Goal: Use online tool/utility: Utilize a website feature to perform a specific function

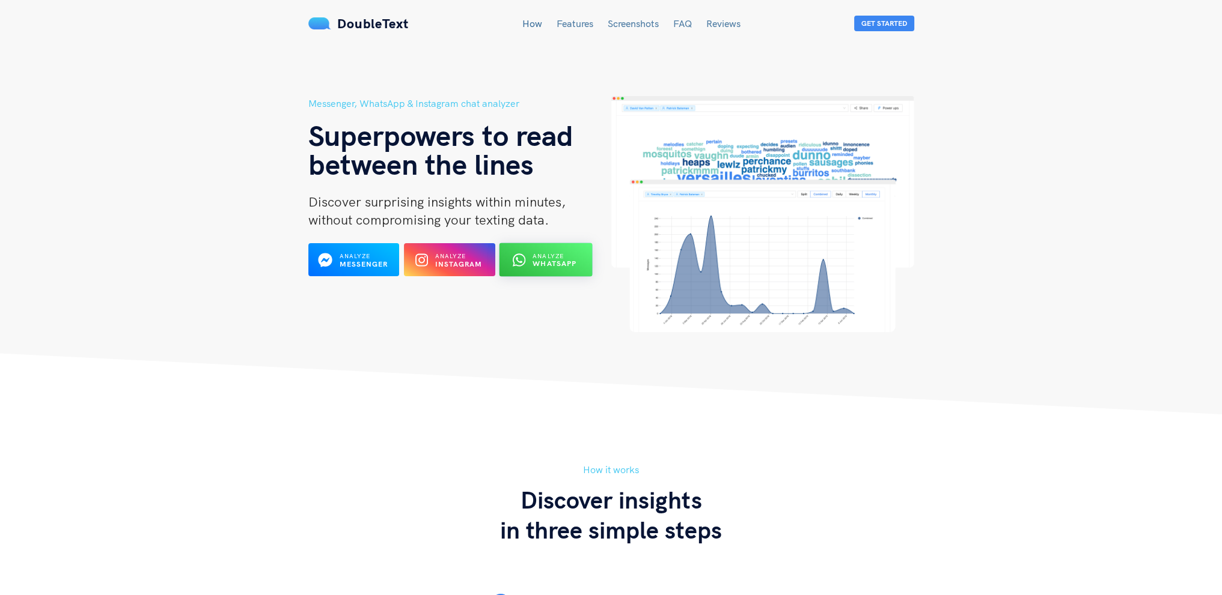
click at [550, 257] on span "Analyze" at bounding box center [548, 256] width 31 height 8
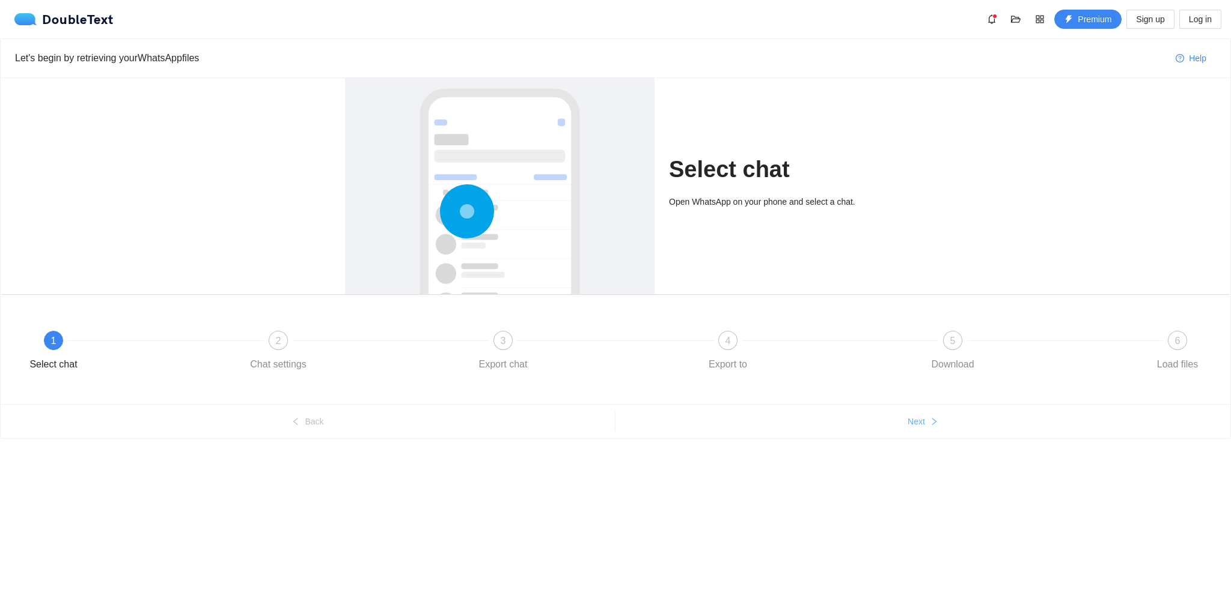
click at [907, 427] on span "Next" at bounding box center [915, 421] width 17 height 13
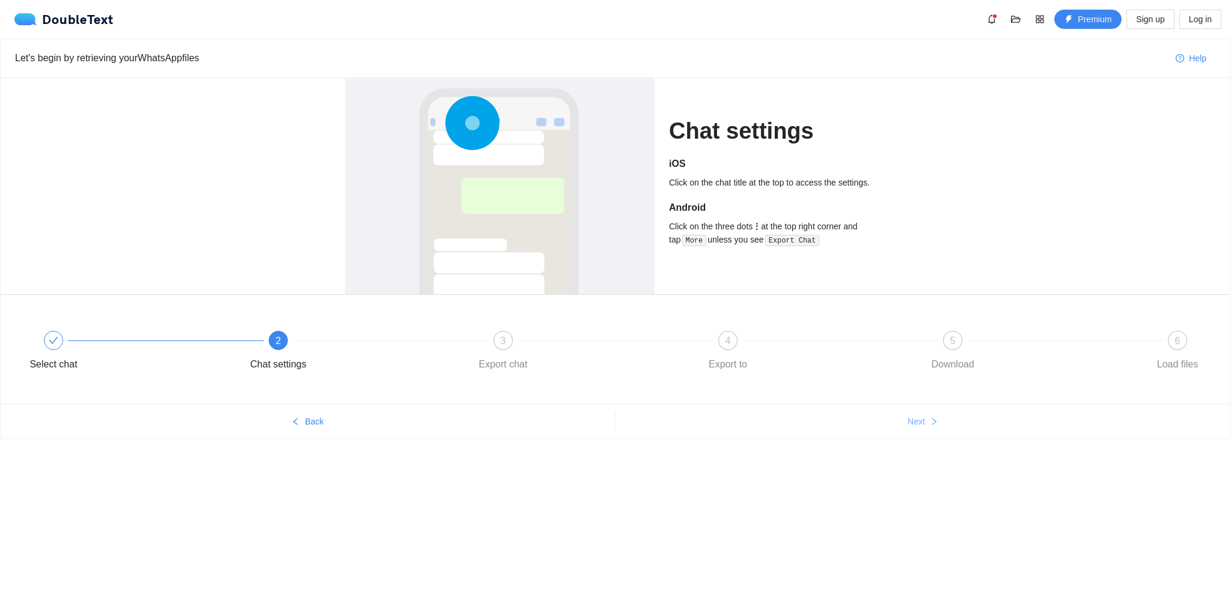
click at [907, 427] on span "Next" at bounding box center [915, 421] width 17 height 13
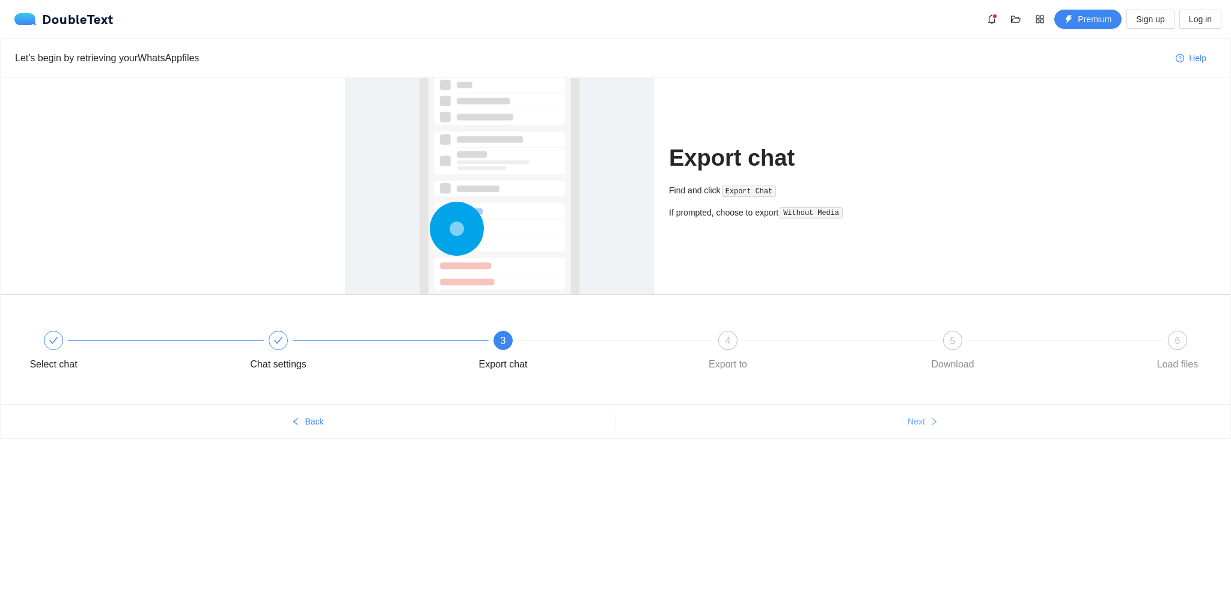
click at [907, 427] on span "Next" at bounding box center [915, 421] width 17 height 13
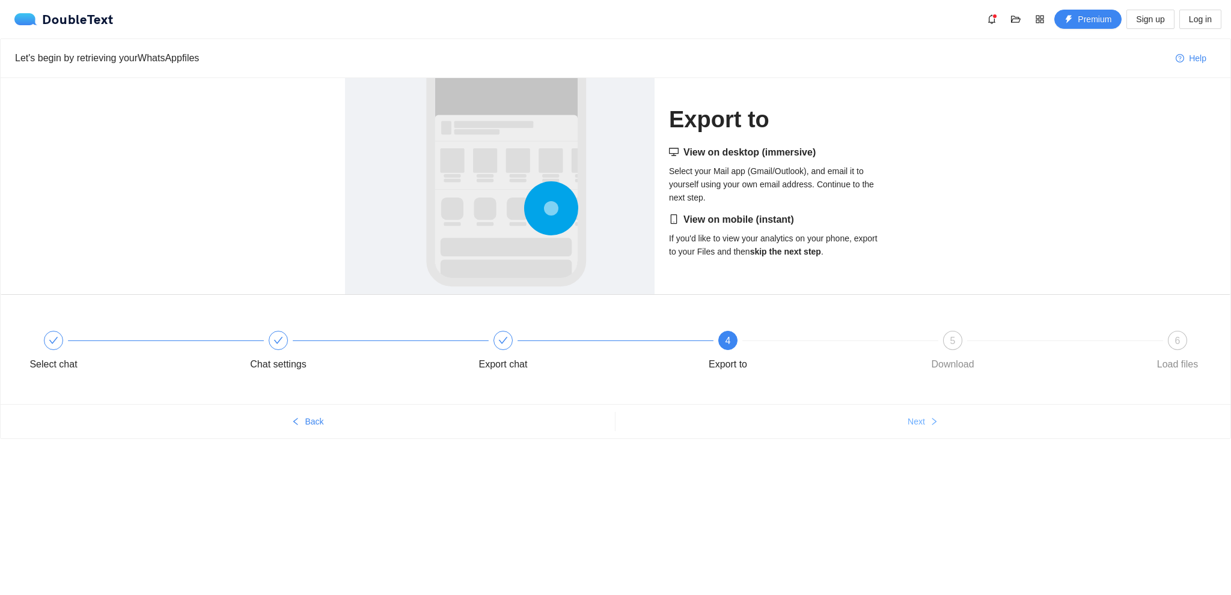
click at [907, 427] on span "Next" at bounding box center [915, 421] width 17 height 13
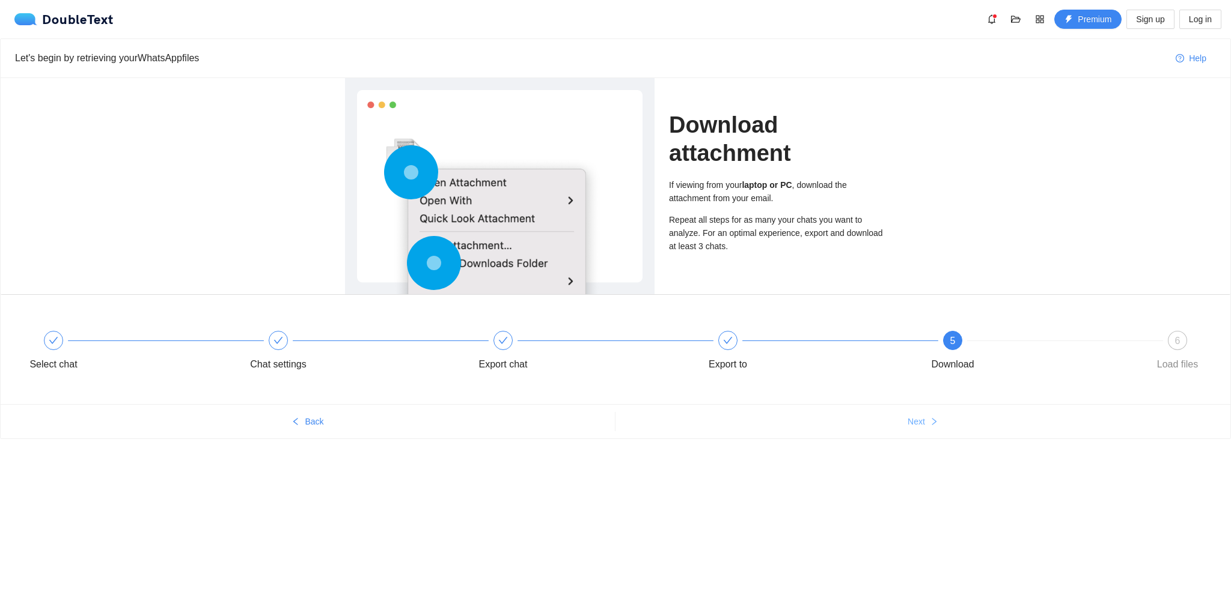
click at [907, 427] on span "Next" at bounding box center [915, 421] width 17 height 13
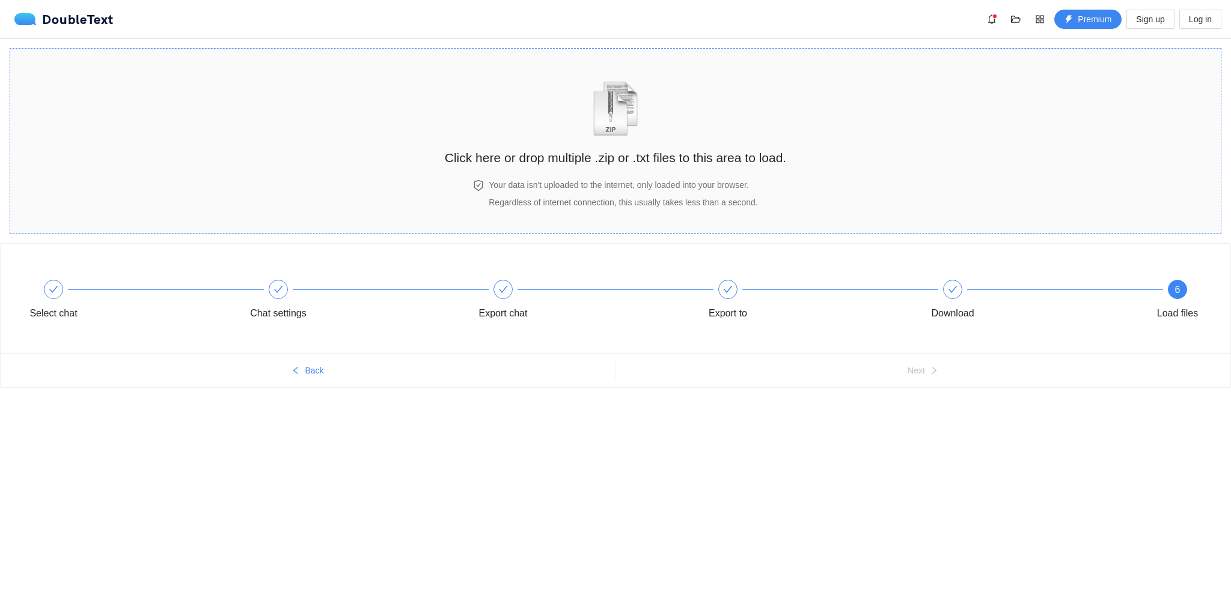
click at [611, 162] on h2 "Click here or drop multiple .zip or .txt files to this area to load." at bounding box center [615, 158] width 341 height 20
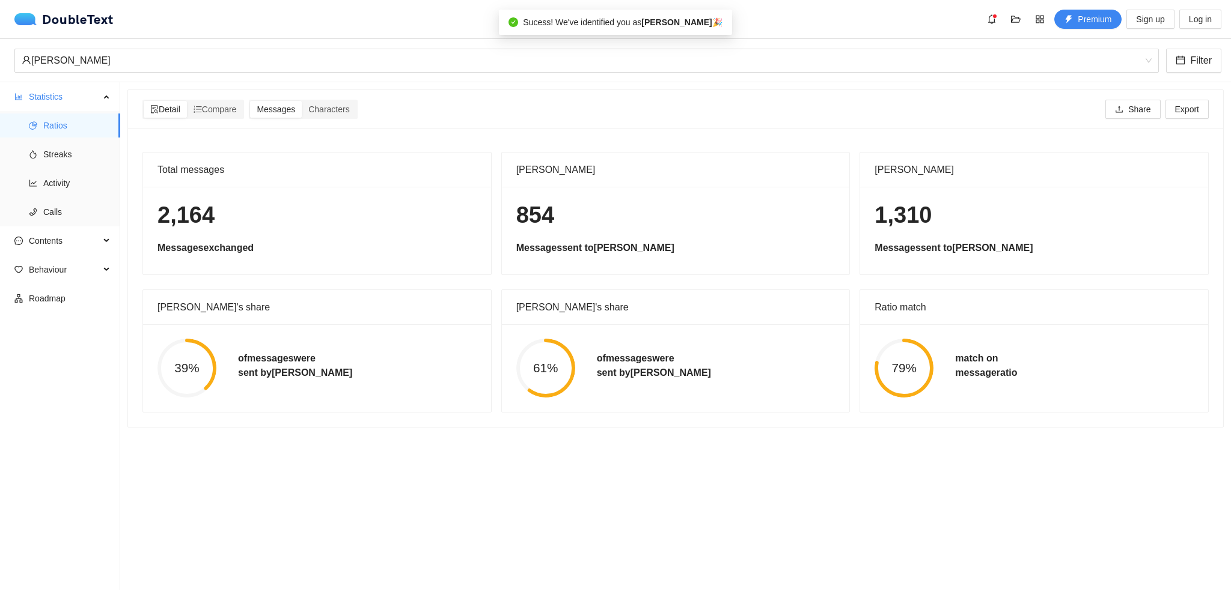
click at [662, 26] on b "Lucrezia Grande" at bounding box center [676, 22] width 70 height 10
click at [59, 153] on span "Streaks" at bounding box center [76, 154] width 67 height 24
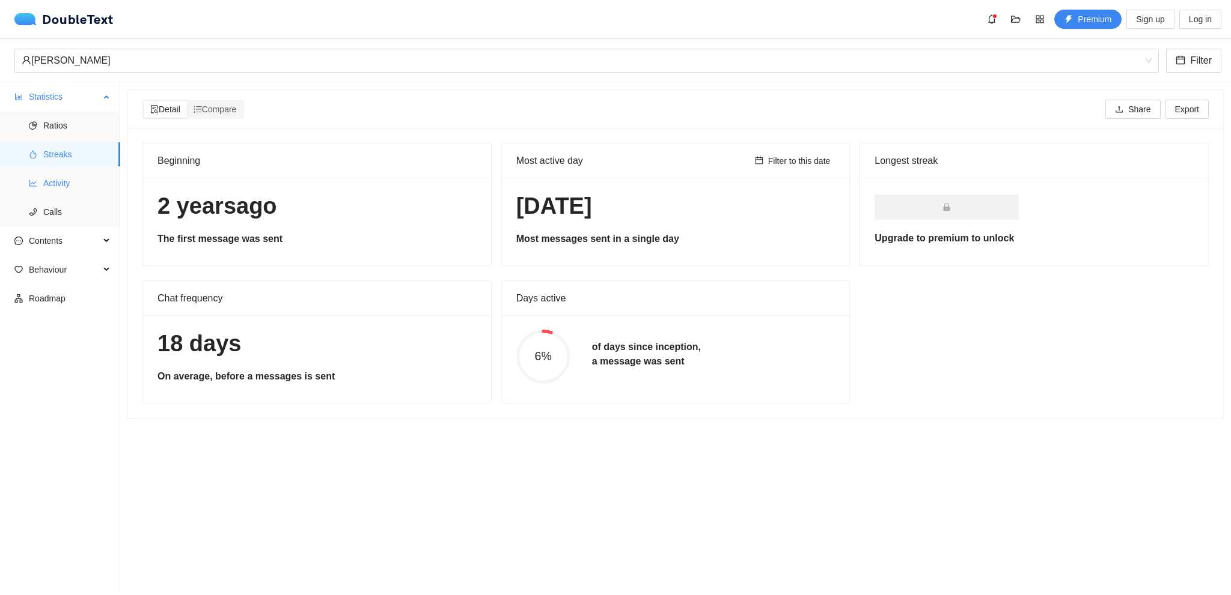
click at [72, 180] on span "Activity" at bounding box center [76, 183] width 67 height 24
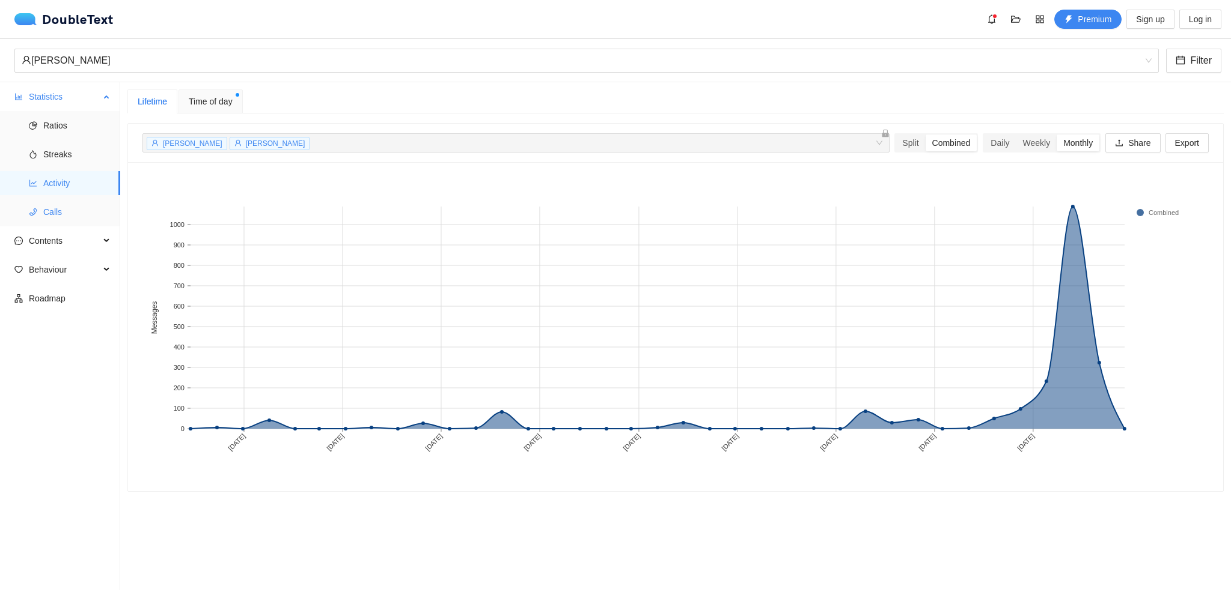
click at [79, 205] on span "Calls" at bounding box center [76, 212] width 67 height 24
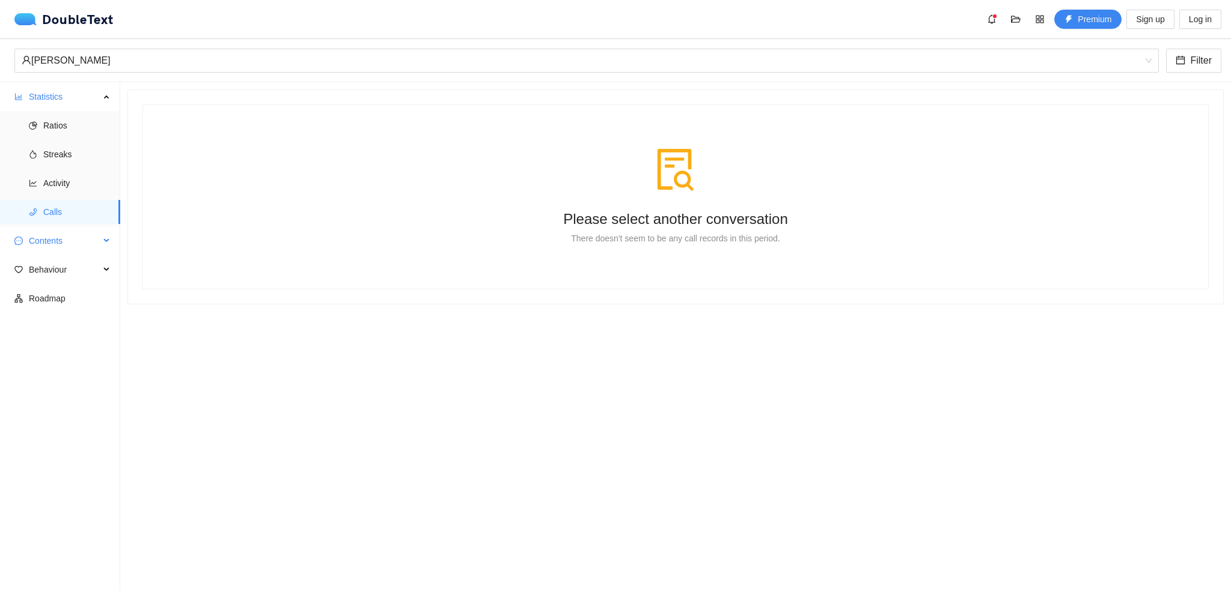
click at [78, 237] on span "Contents" at bounding box center [64, 241] width 71 height 24
click at [88, 264] on span "Word Cloud" at bounding box center [76, 270] width 67 height 24
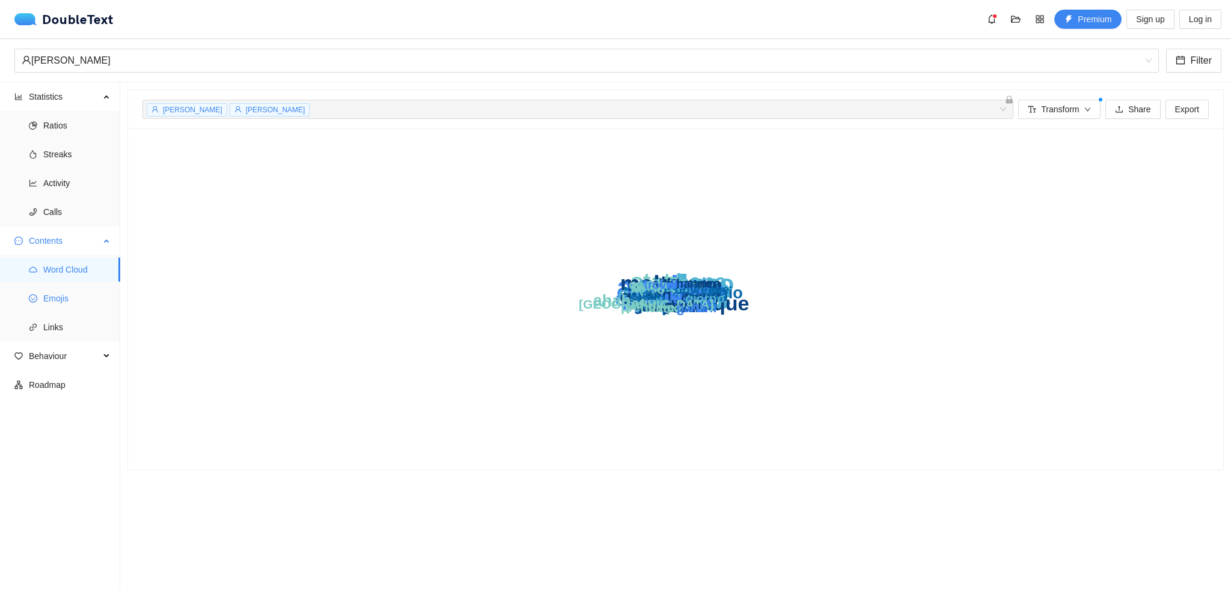
click at [89, 297] on span "Emojis" at bounding box center [76, 299] width 67 height 24
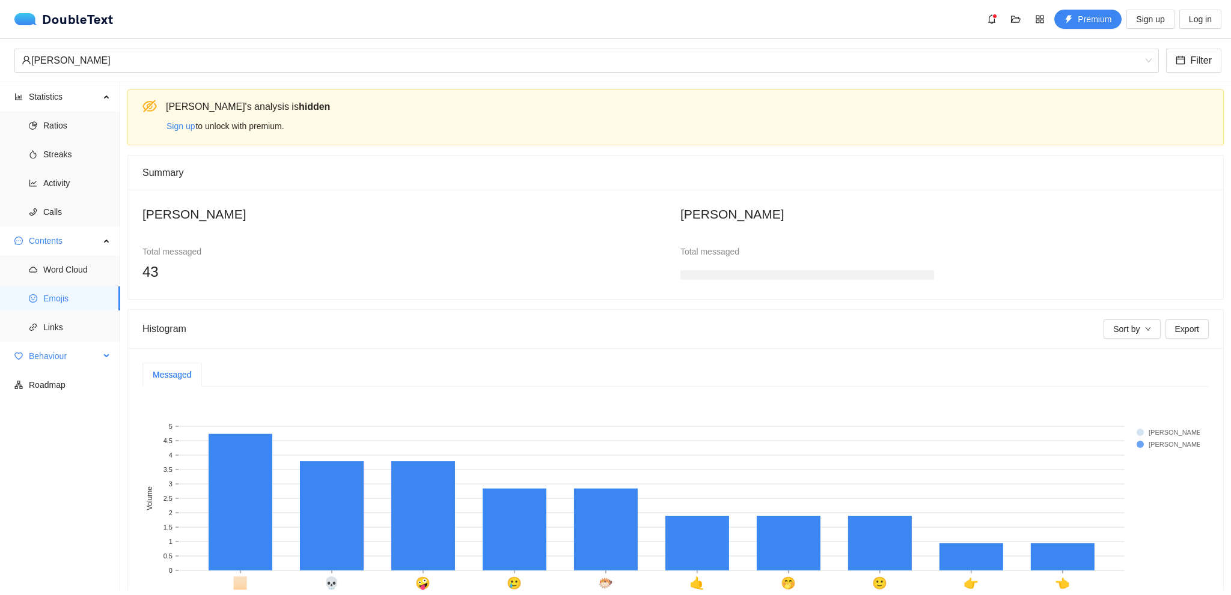
click at [79, 344] on span "Behaviour" at bounding box center [64, 356] width 71 height 24
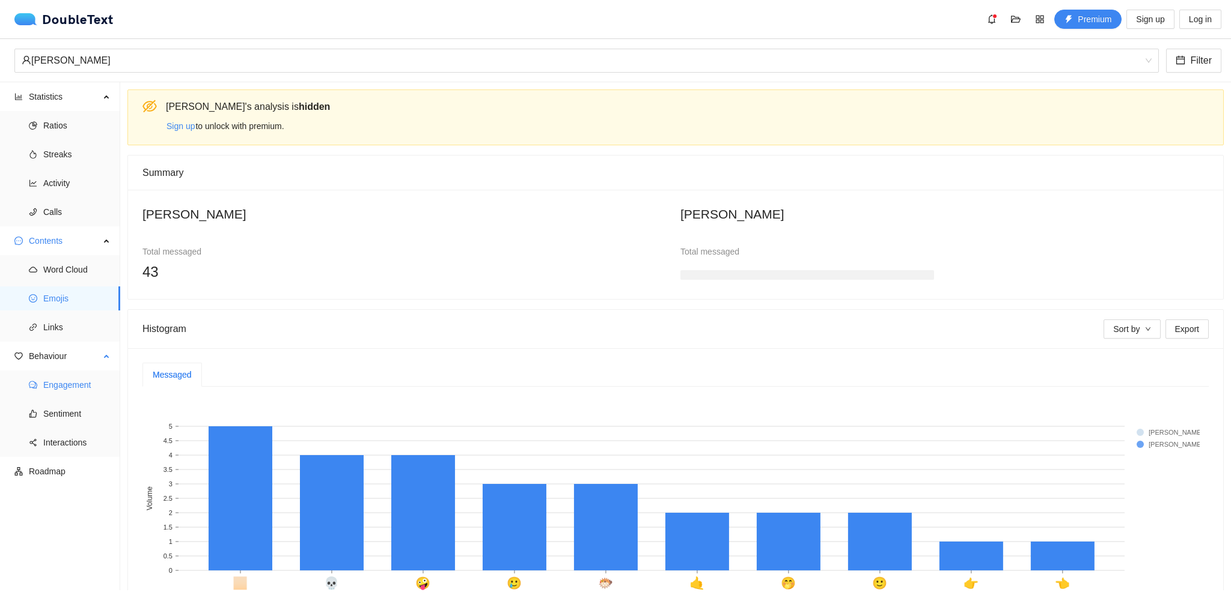
click at [73, 382] on span "Engagement" at bounding box center [76, 385] width 67 height 24
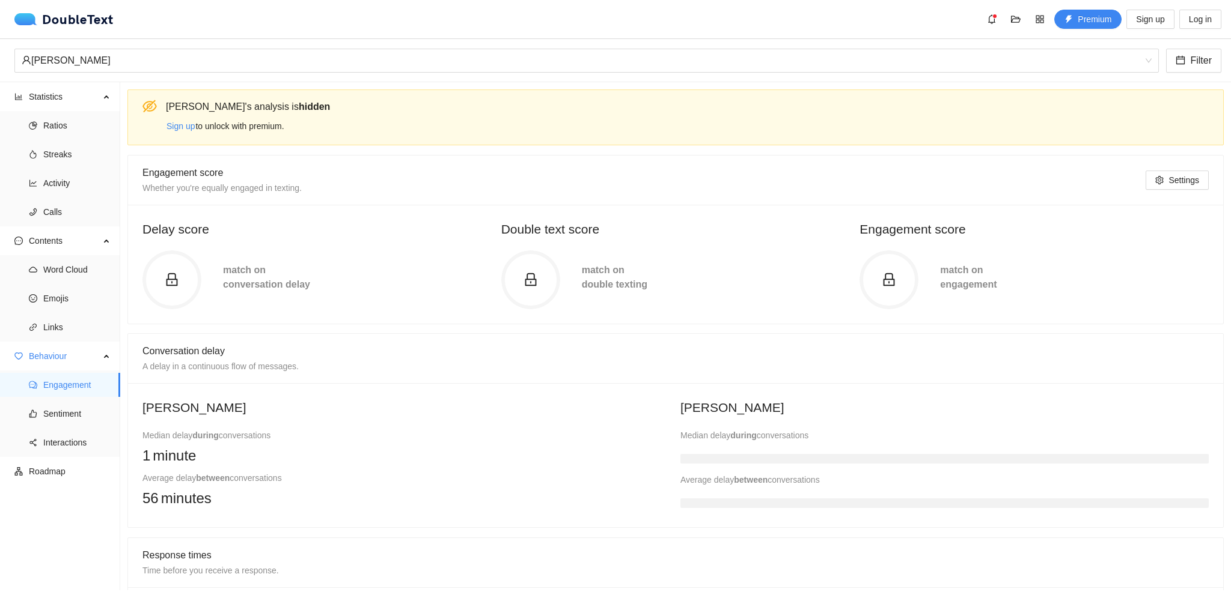
scroll to position [120, 0]
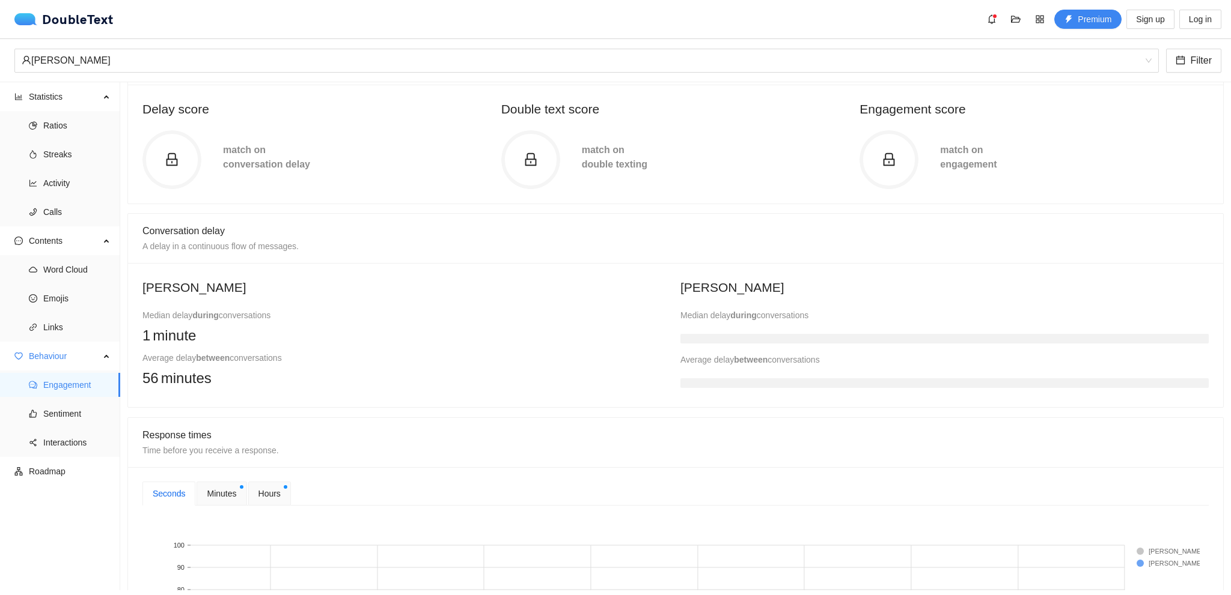
click at [180, 162] on span at bounding box center [171, 160] width 59 height 15
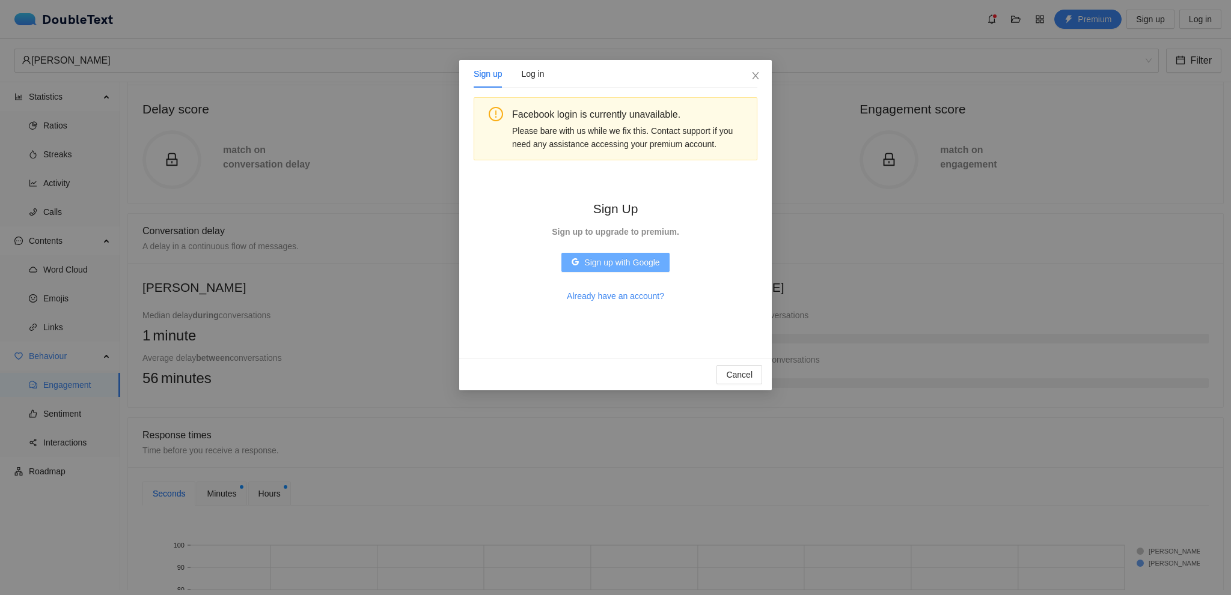
click at [647, 263] on span "Sign up with Google" at bounding box center [621, 262] width 75 height 13
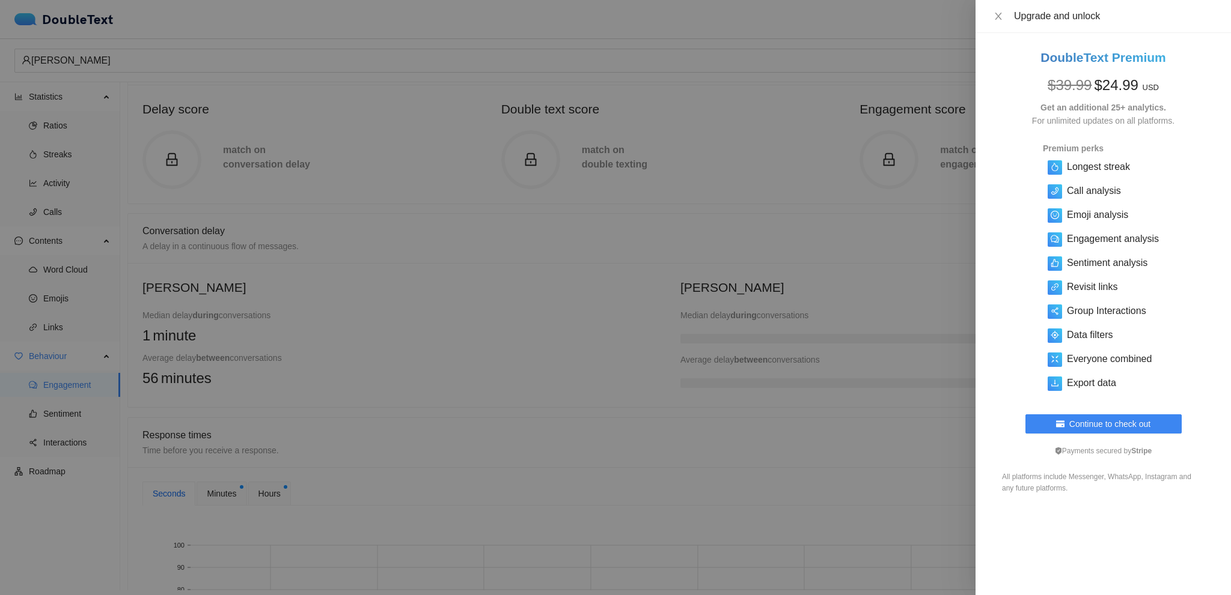
click at [809, 393] on div at bounding box center [615, 297] width 1231 height 595
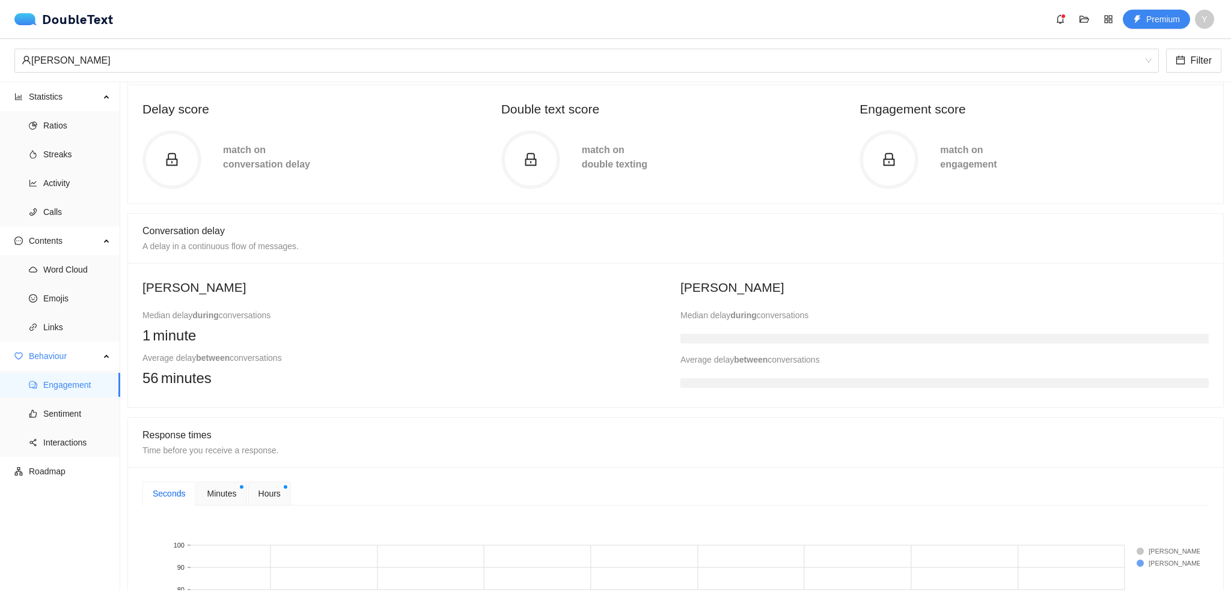
click at [192, 156] on span at bounding box center [171, 160] width 59 height 15
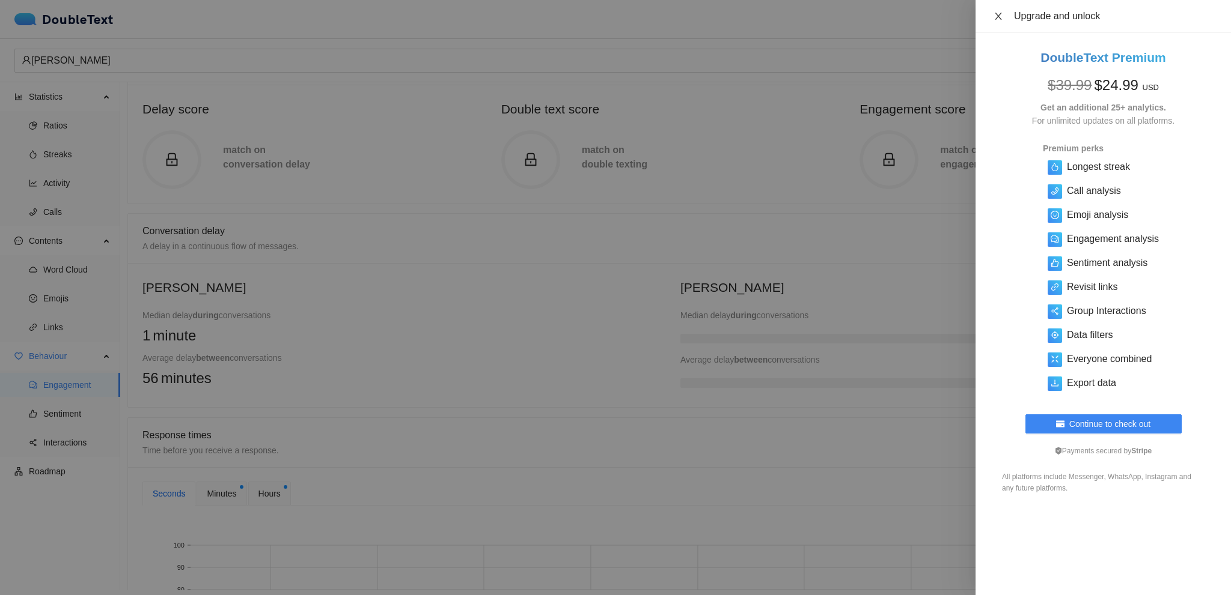
click at [994, 21] on button "Close" at bounding box center [998, 16] width 17 height 11
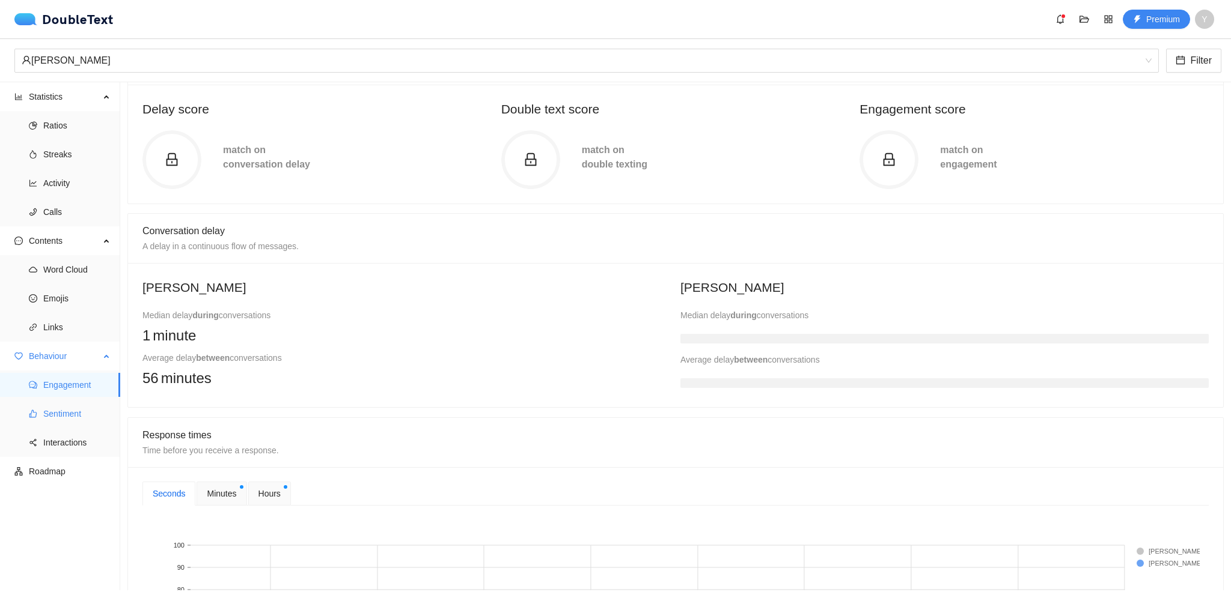
click at [70, 410] on span "Sentiment" at bounding box center [76, 414] width 67 height 24
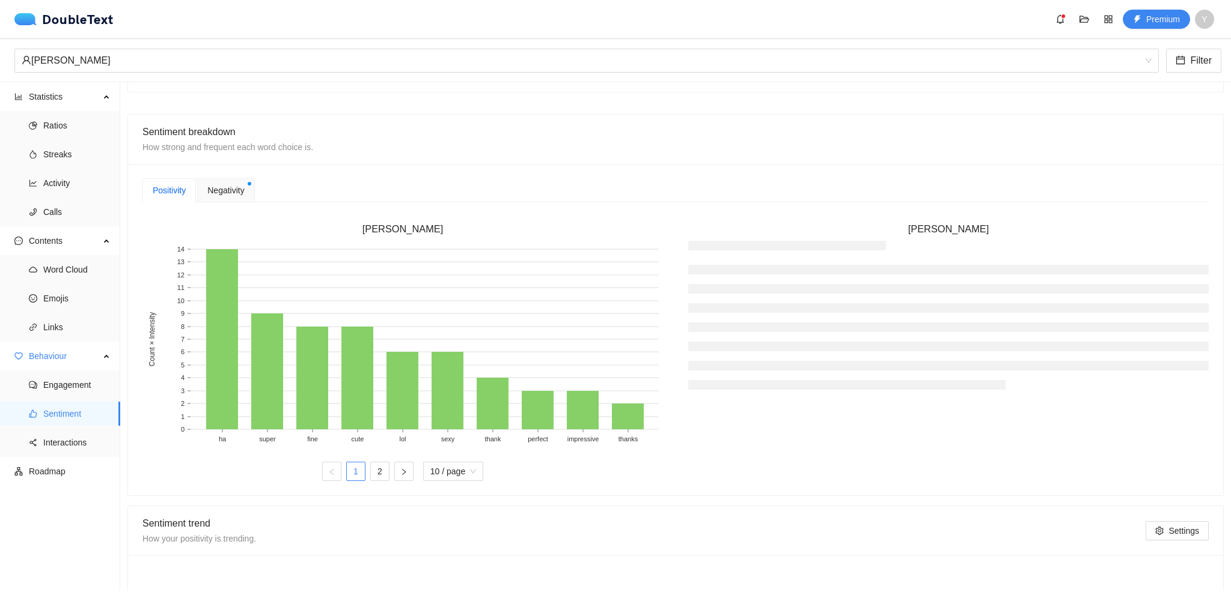
scroll to position [300, 0]
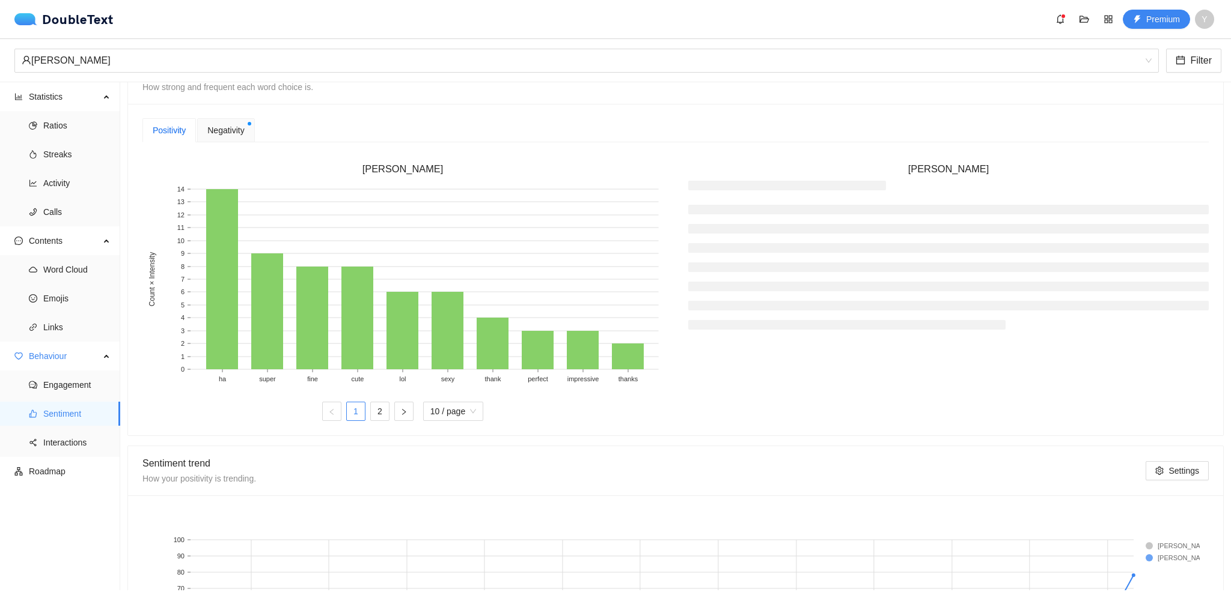
click at [227, 139] on div "Negativity" at bounding box center [225, 130] width 57 height 24
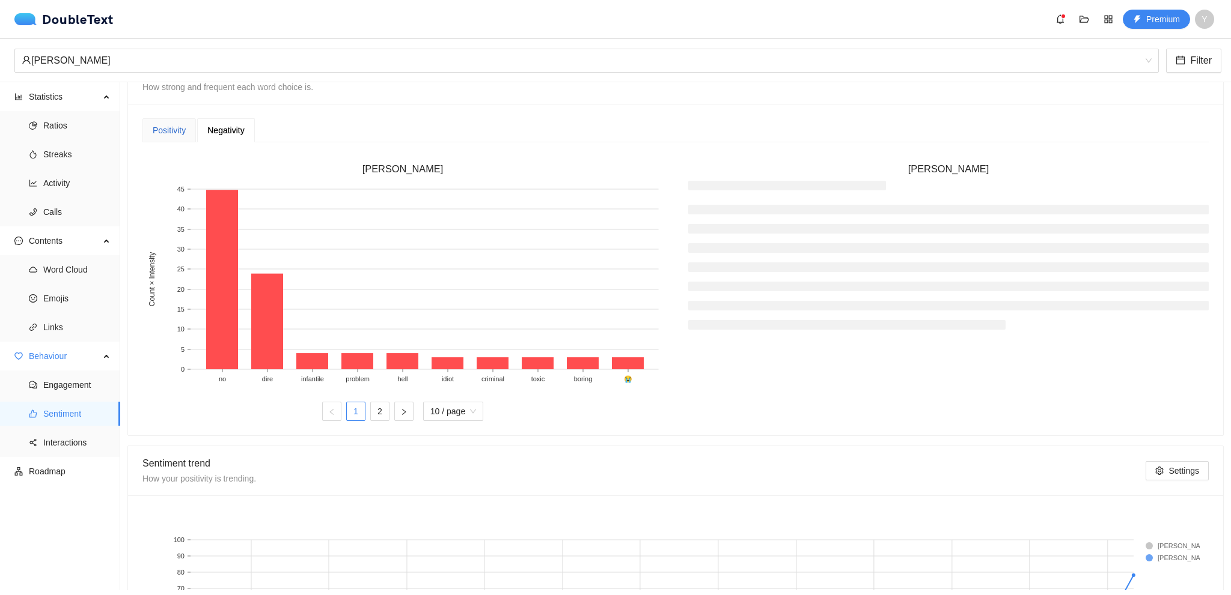
click at [165, 127] on div "Positivity" at bounding box center [169, 130] width 33 height 13
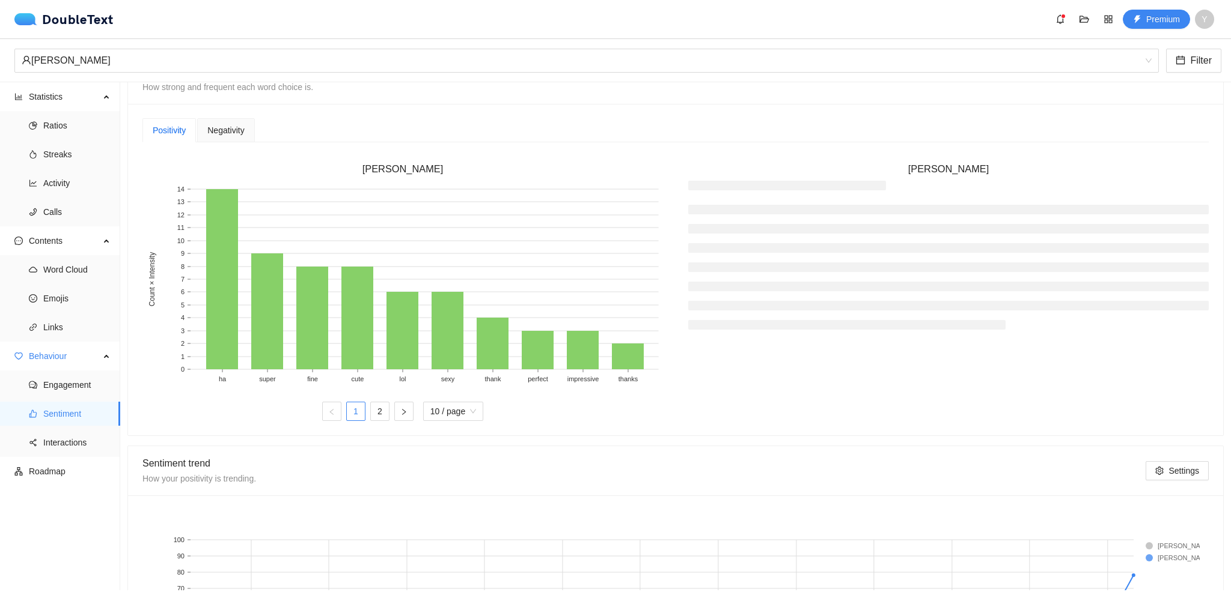
click at [212, 124] on div "Negativity" at bounding box center [225, 130] width 37 height 13
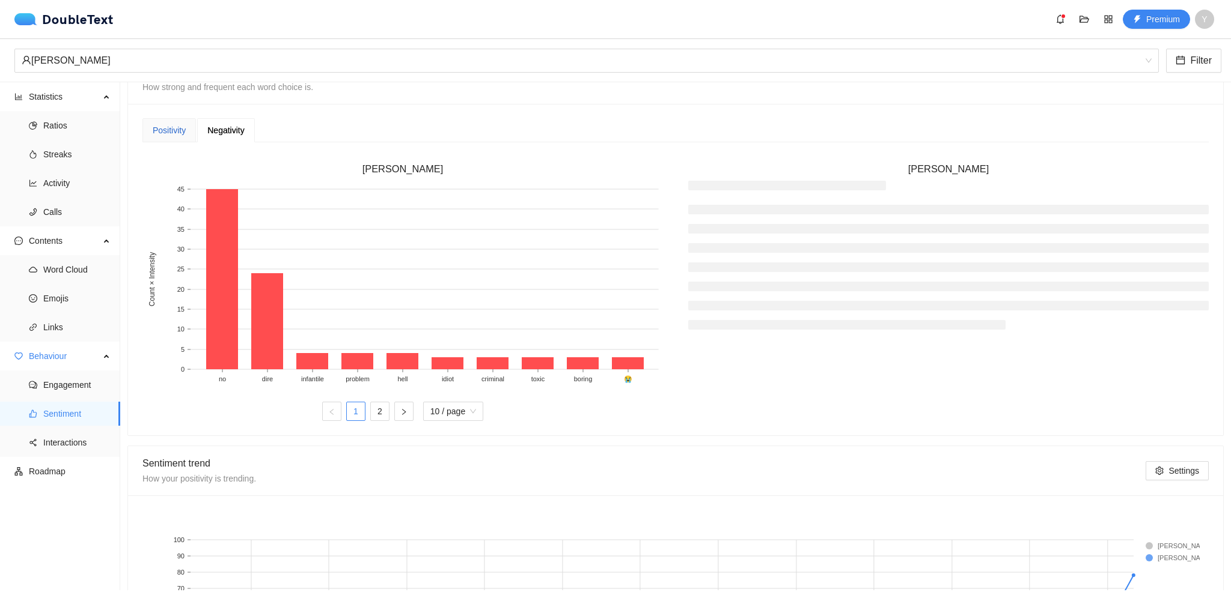
click at [165, 124] on div "Positivity" at bounding box center [169, 130] width 33 height 13
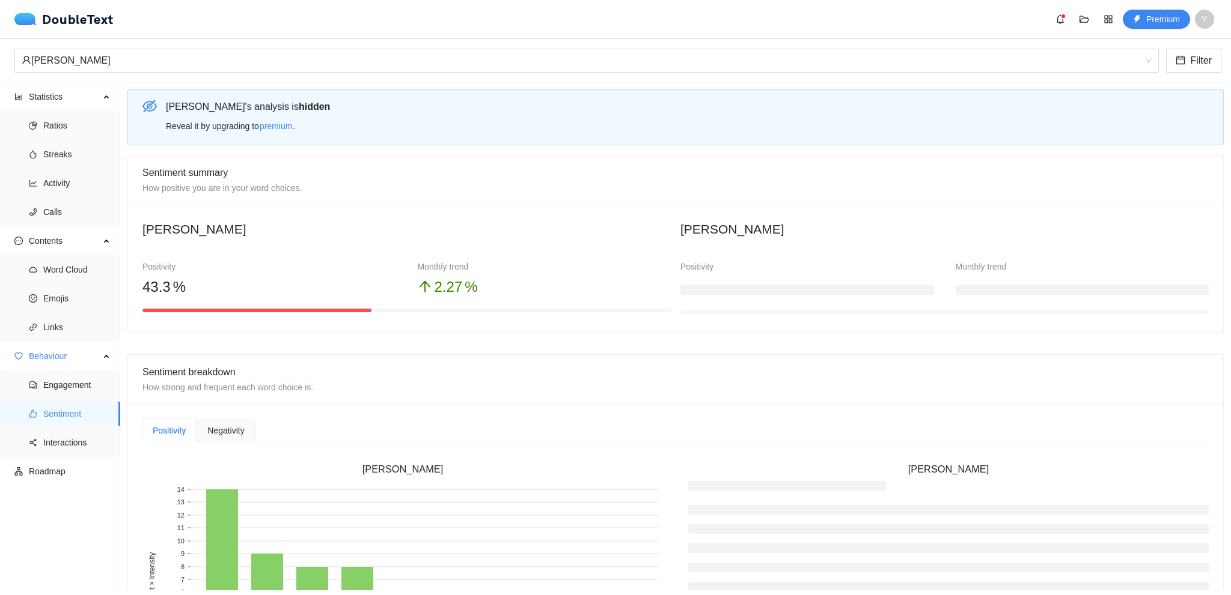
scroll to position [240, 0]
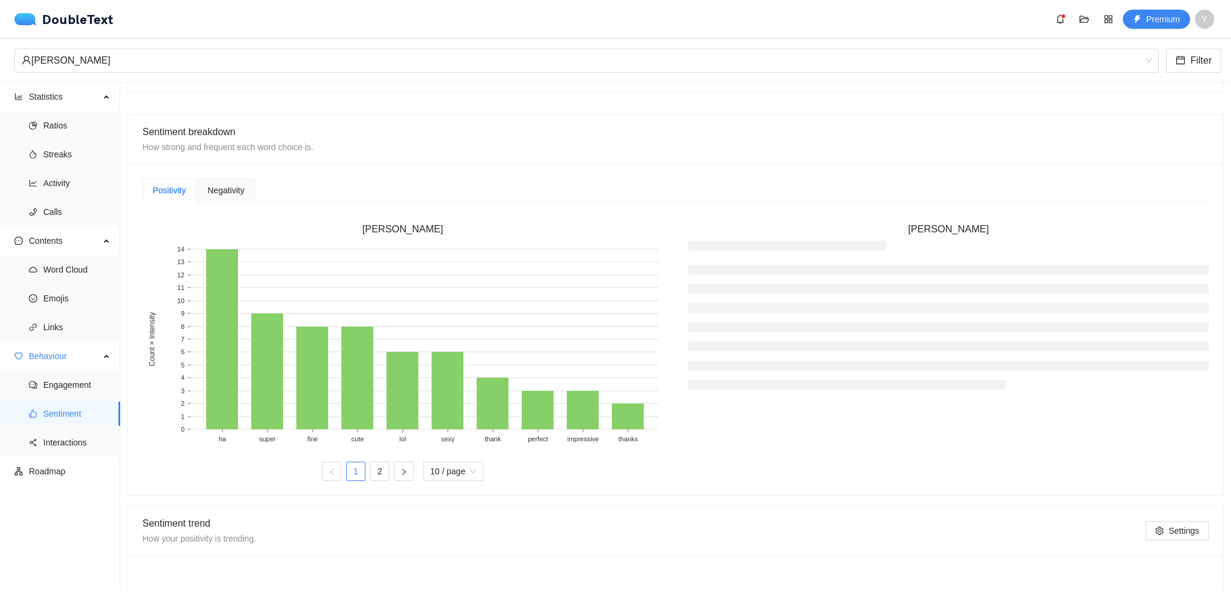
click at [790, 306] on li at bounding box center [948, 308] width 520 height 10
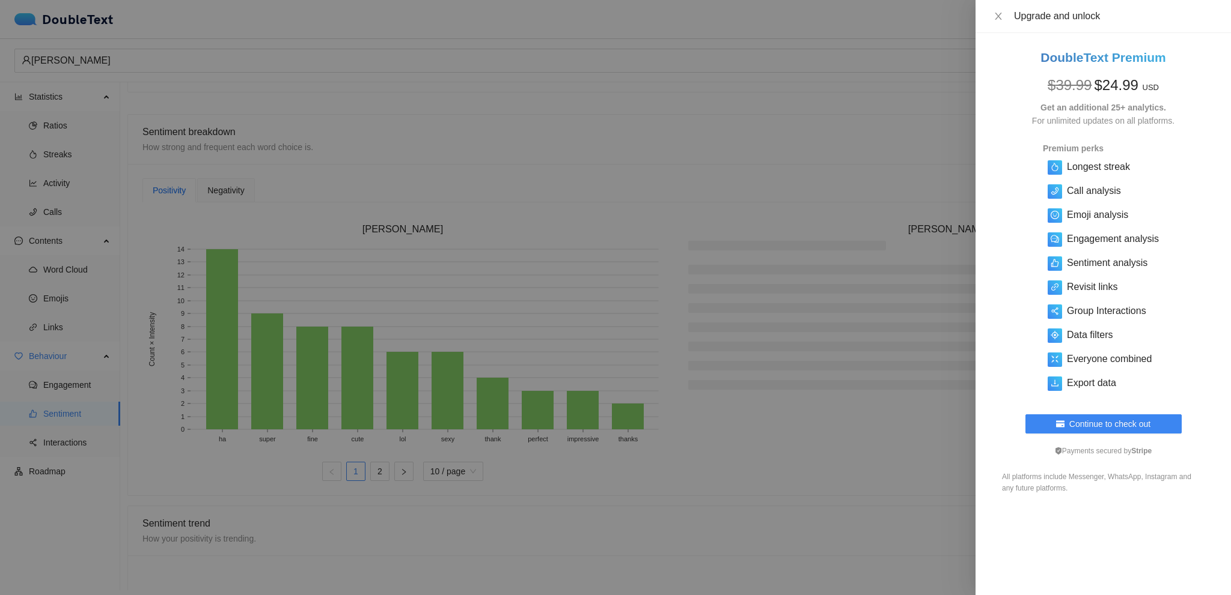
click at [790, 306] on div at bounding box center [615, 297] width 1231 height 595
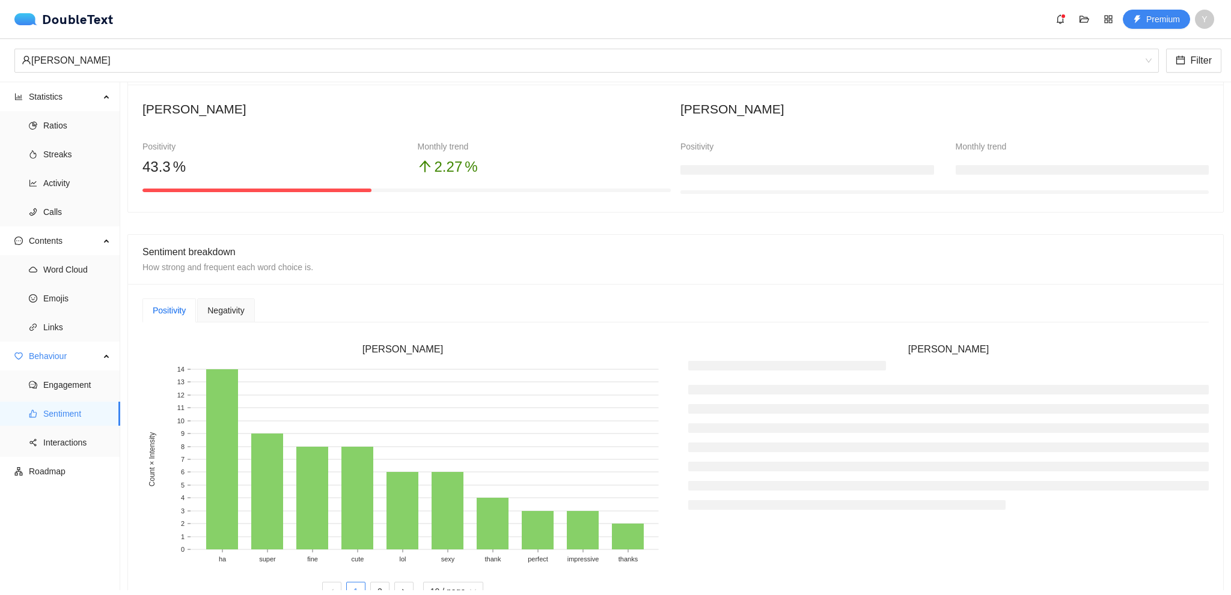
scroll to position [481, 0]
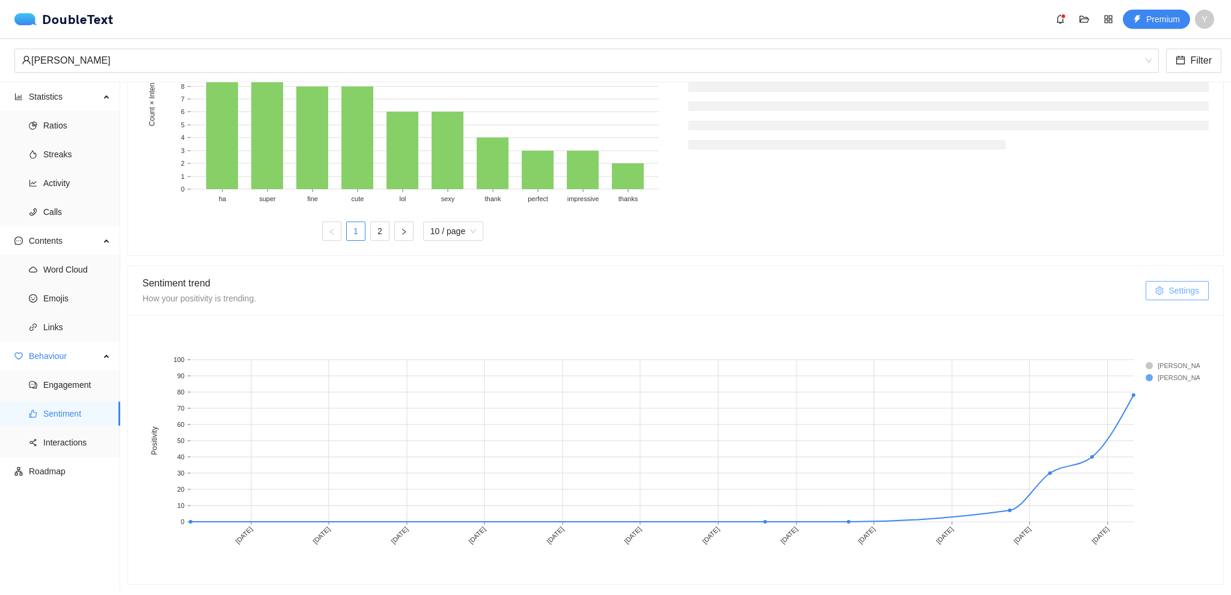
click at [1153, 296] on button "Settings" at bounding box center [1176, 290] width 63 height 19
drag, startPoint x: 1104, startPoint y: 338, endPoint x: 1138, endPoint y: 339, distance: 33.7
click at [1137, 339] on div "0 20 50 100" at bounding box center [1129, 340] width 108 height 7
click at [1138, 339] on div "0 20 50 100" at bounding box center [1129, 340] width 108 height 7
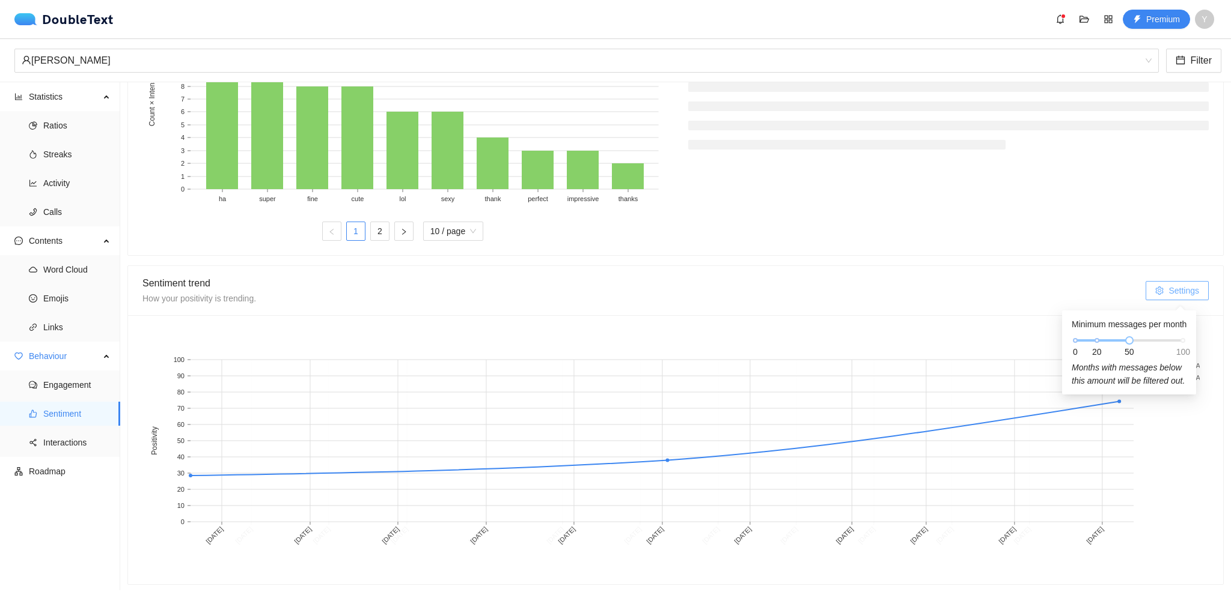
click at [1177, 337] on div "0 20 50 100" at bounding box center [1129, 340] width 108 height 7
click at [1089, 339] on div "0 20 50 100" at bounding box center [1129, 340] width 108 height 7
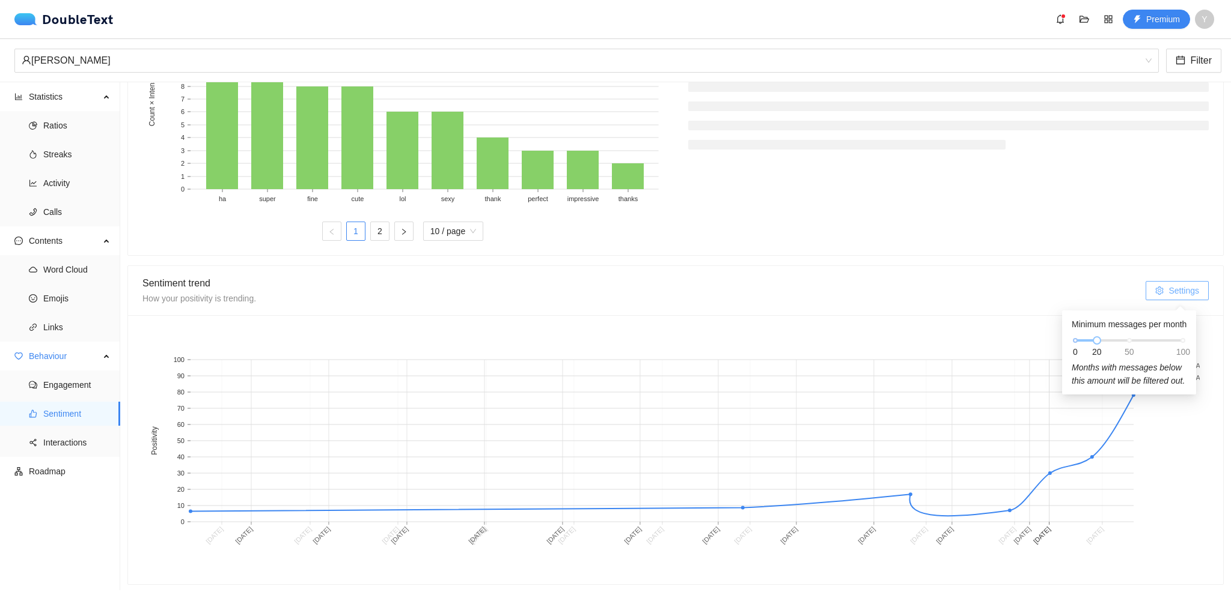
click at [1075, 338] on div "0 20 50 100" at bounding box center [1129, 340] width 108 height 7
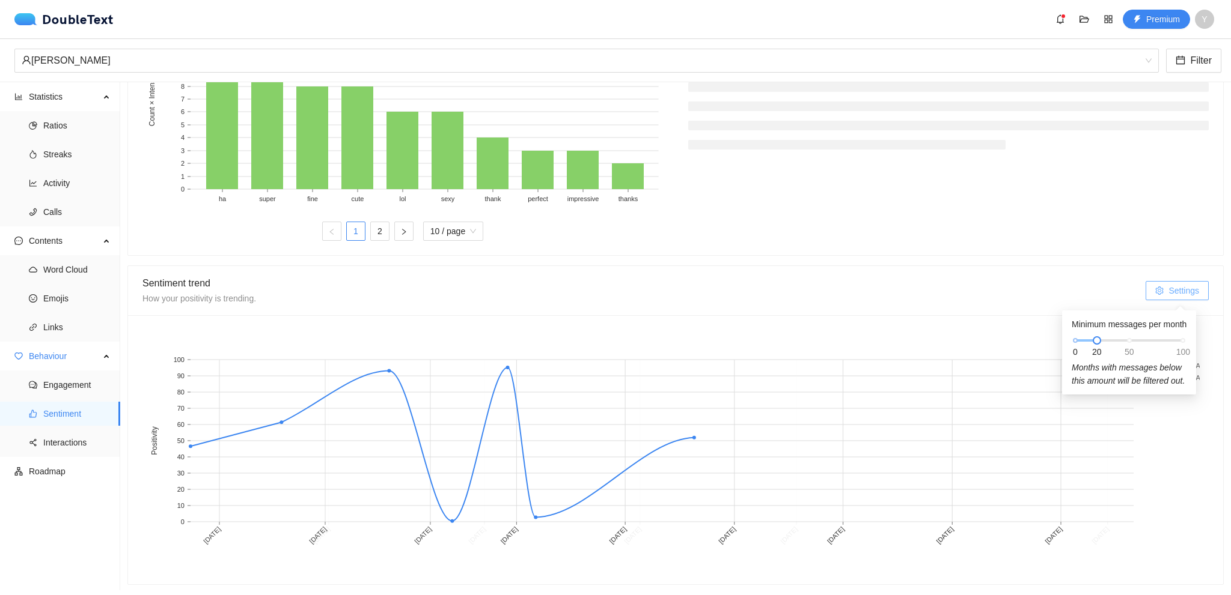
click at [1097, 337] on div "0 20 50 100" at bounding box center [1129, 340] width 108 height 7
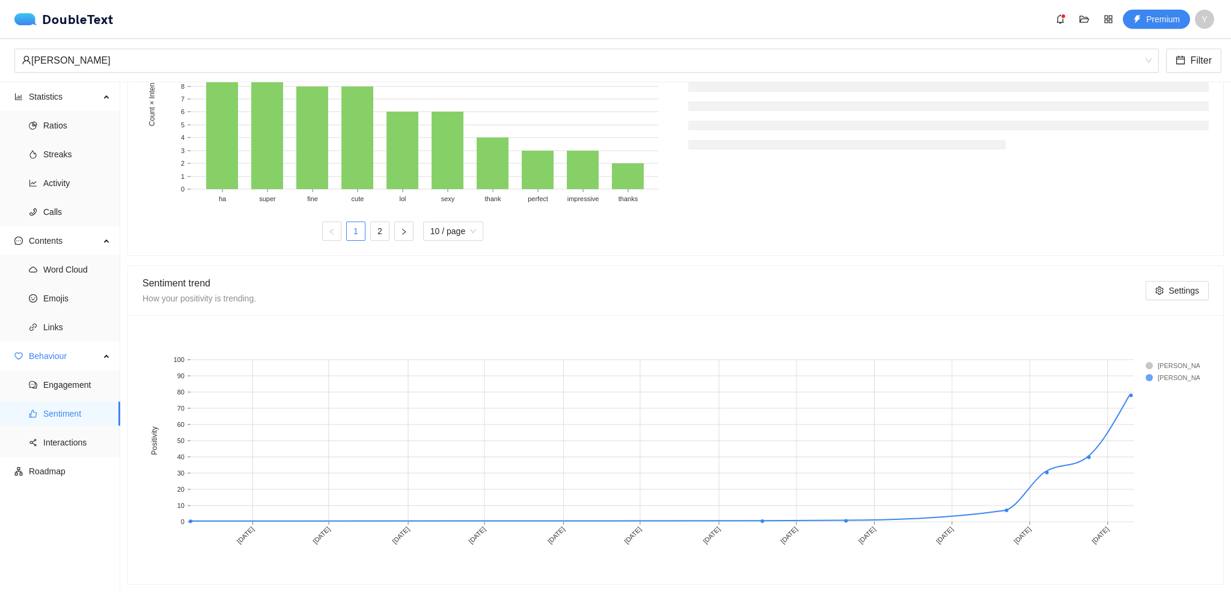
click at [851, 236] on div "davide" at bounding box center [948, 111] width 546 height 260
click at [53, 448] on span "Interactions" at bounding box center [76, 443] width 67 height 24
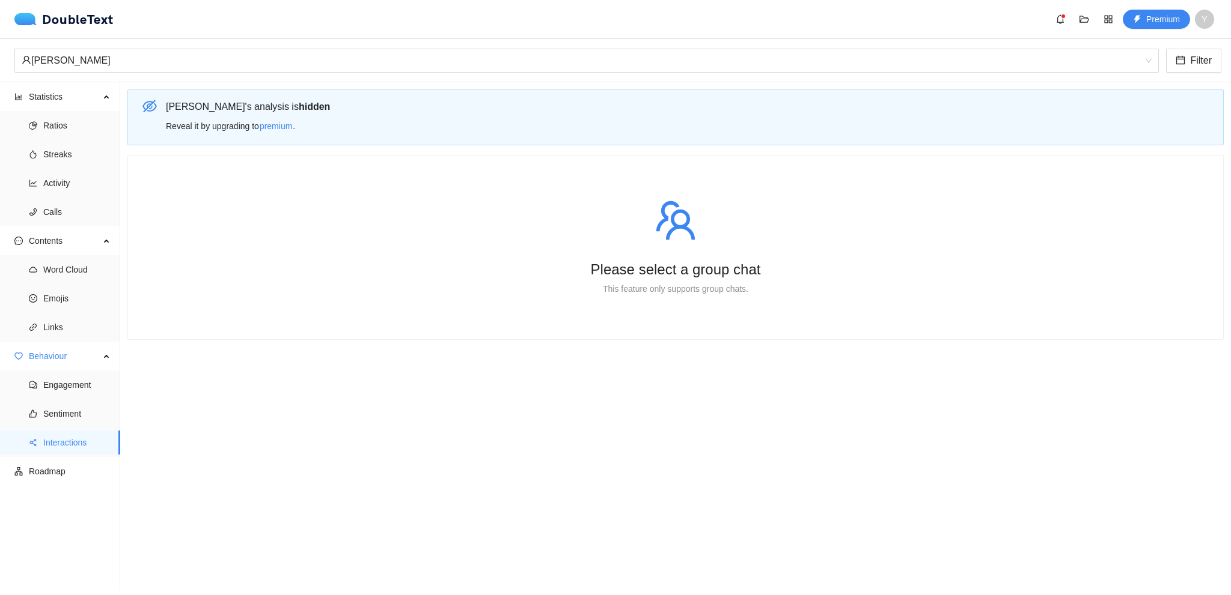
click at [299, 105] on b "hidden" at bounding box center [314, 107] width 31 height 10
click at [647, 242] on div "Please select a group chat This feature only supports group chats." at bounding box center [675, 247] width 1066 height 155
click at [46, 468] on span "Roadmap" at bounding box center [70, 472] width 82 height 24
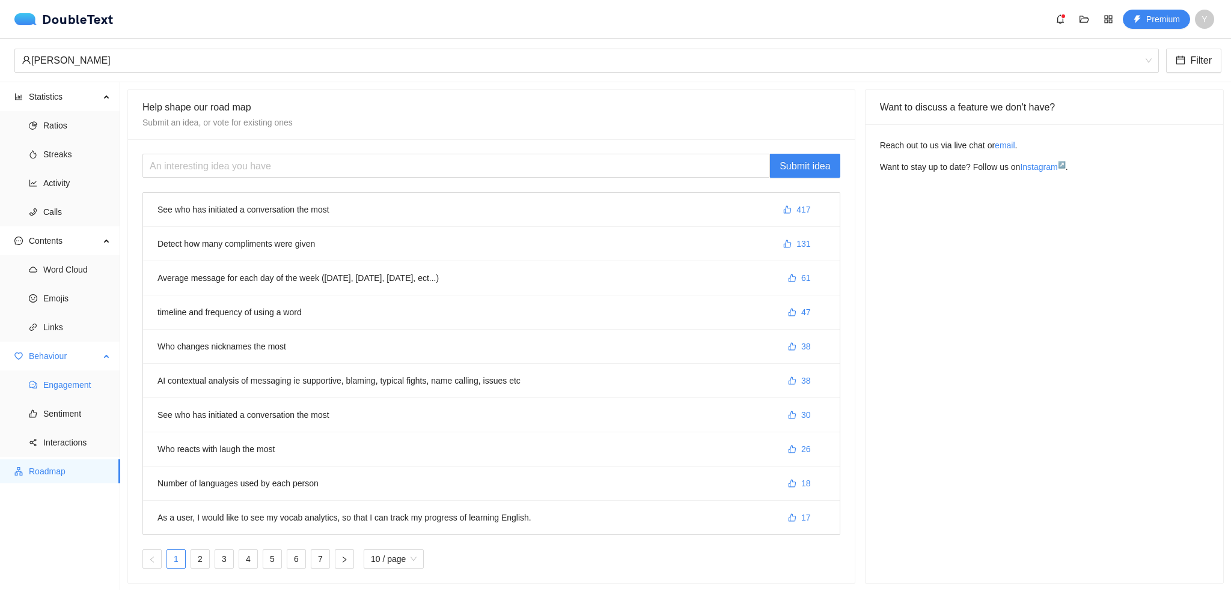
click at [80, 352] on span "Behaviour" at bounding box center [64, 356] width 71 height 24
click at [91, 226] on ul "Ratios Streaks Activity Calls" at bounding box center [60, 168] width 120 height 115
